Goal: Task Accomplishment & Management: Manage account settings

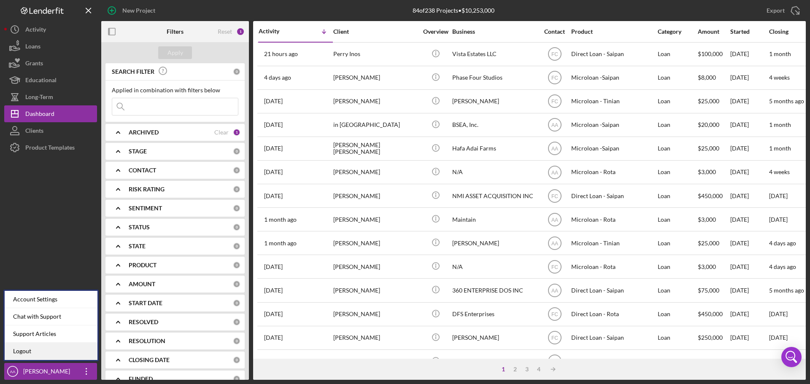
click at [60, 350] on link "Logout" at bounding box center [51, 351] width 93 height 17
